Goal: Information Seeking & Learning: Check status

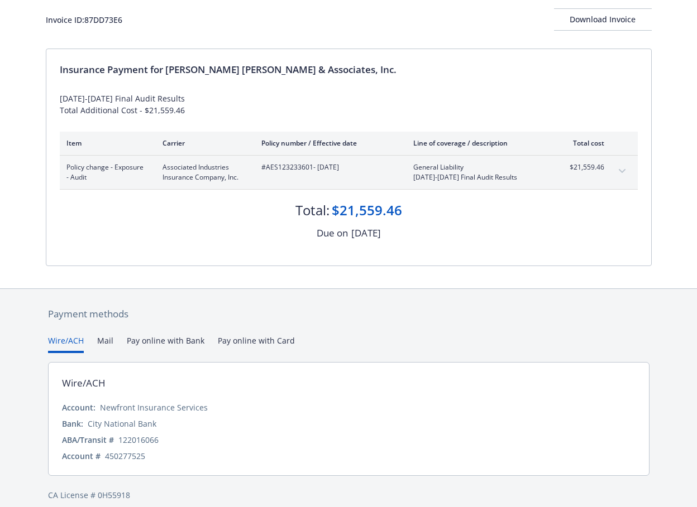
scroll to position [79, 0]
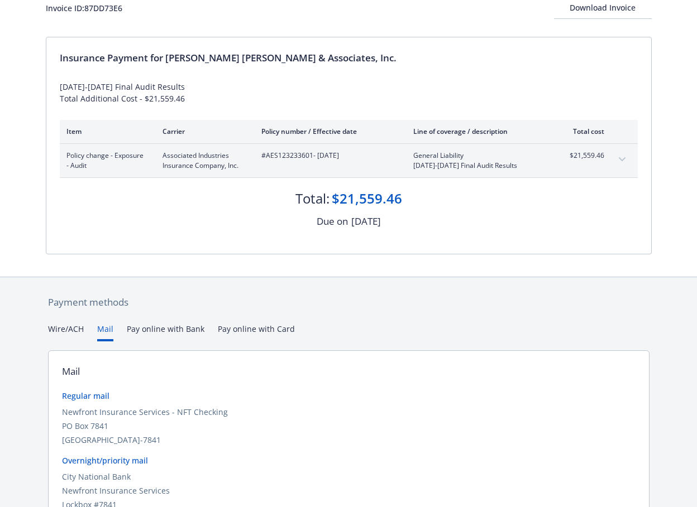
click at [108, 333] on button "Mail" at bounding box center [105, 332] width 16 height 18
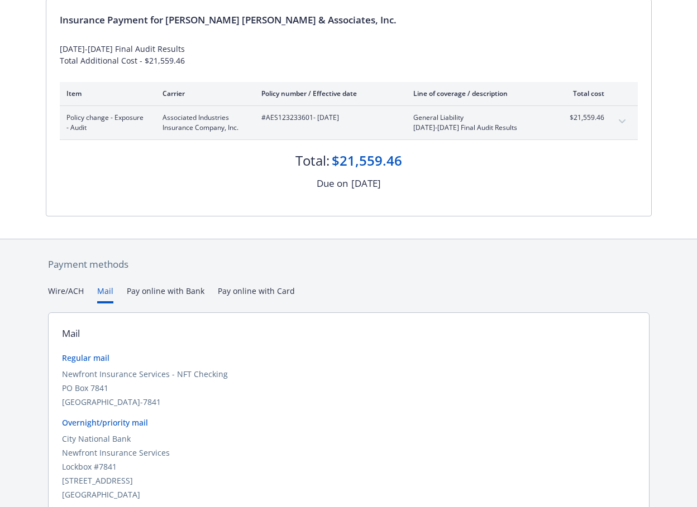
scroll to position [0, 0]
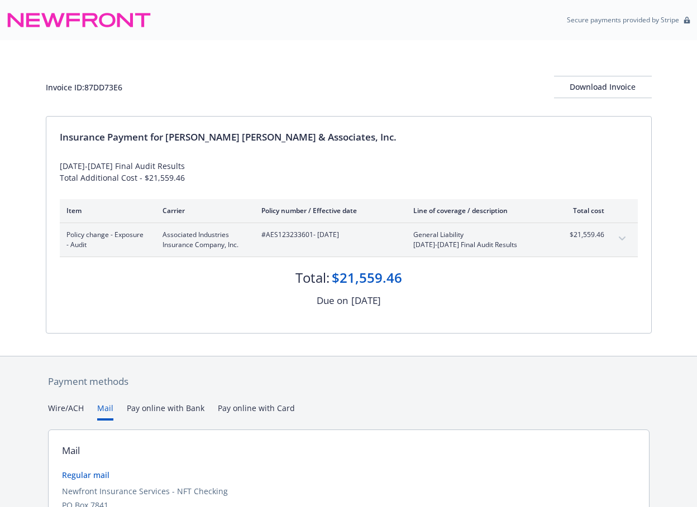
click at [624, 239] on icon "expand content" at bounding box center [622, 239] width 7 height 4
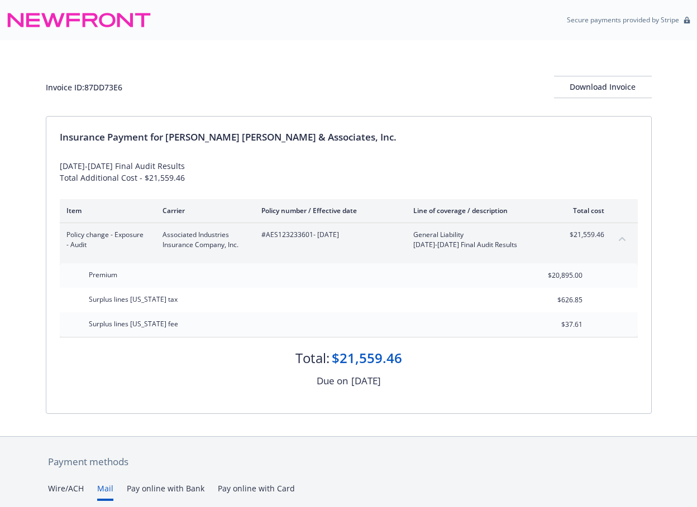
click at [624, 239] on icon "collapse content" at bounding box center [622, 239] width 7 height 4
